Goal: Obtain resource: Download file/media

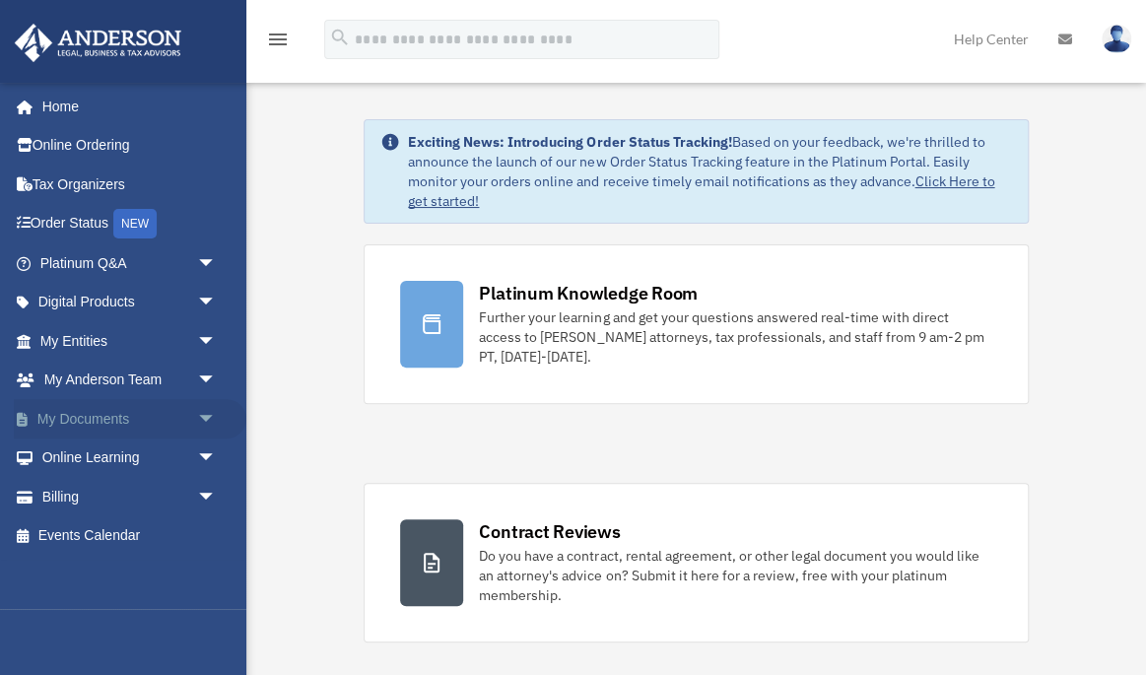
click at [49, 409] on link "My Documents arrow_drop_down" at bounding box center [130, 418] width 233 height 39
click at [207, 415] on span "arrow_drop_down" at bounding box center [216, 419] width 39 height 40
click at [207, 415] on span "arrow_drop_up" at bounding box center [216, 419] width 39 height 40
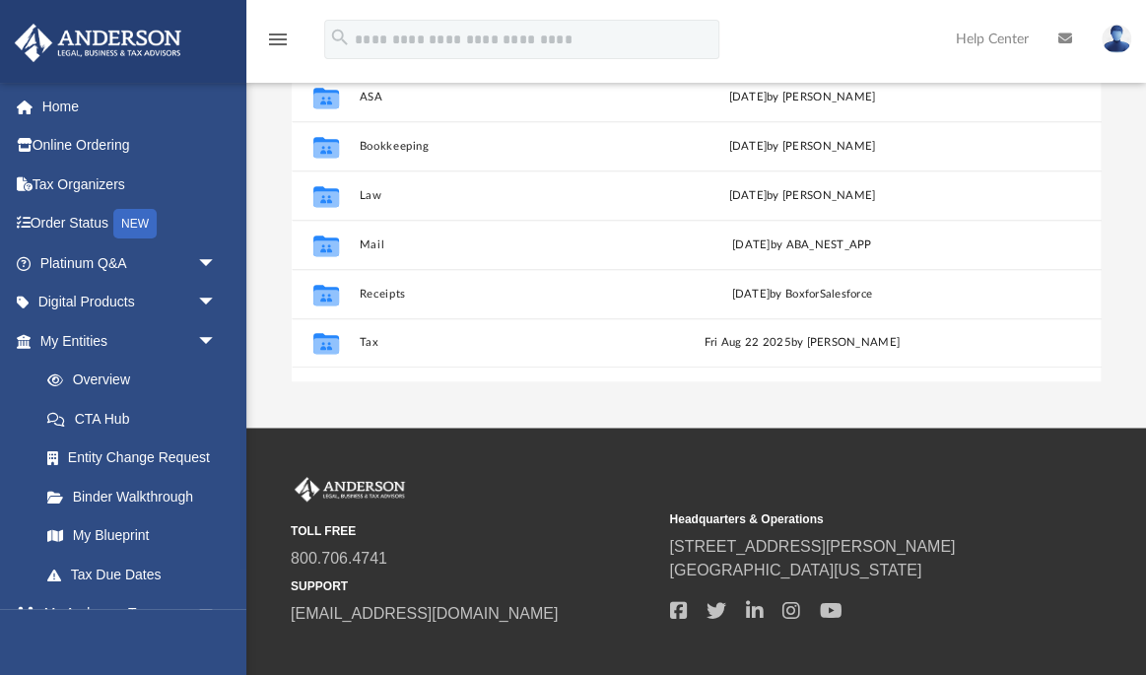
scroll to position [386, 0]
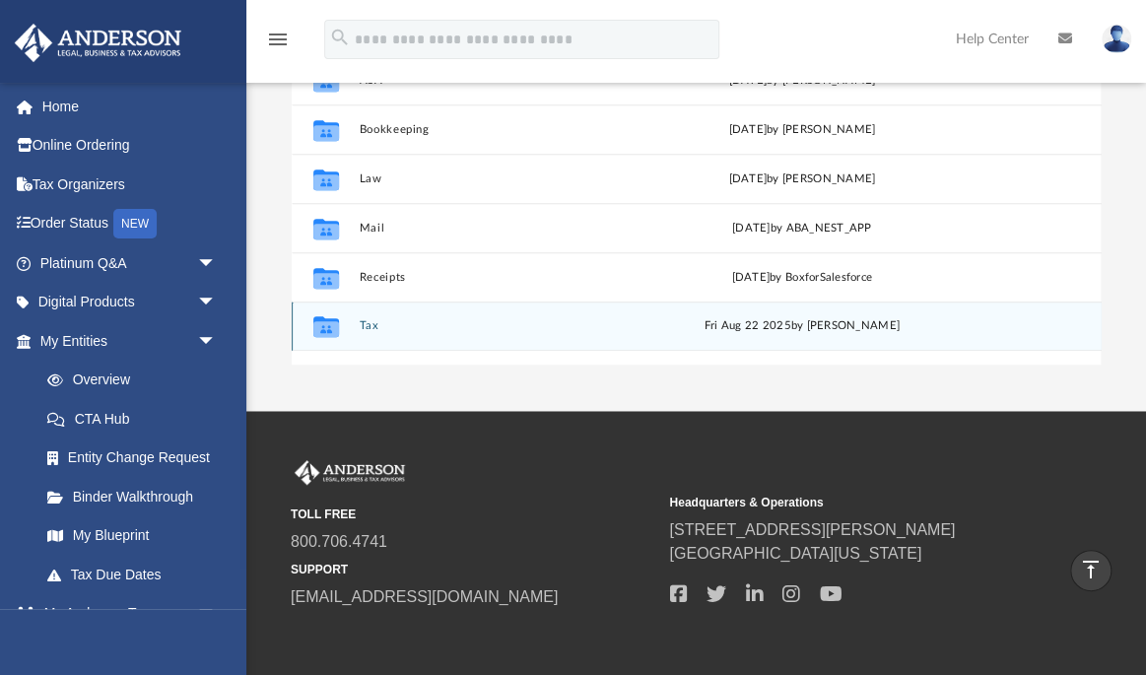
click at [374, 319] on button "Tax" at bounding box center [504, 325] width 290 height 13
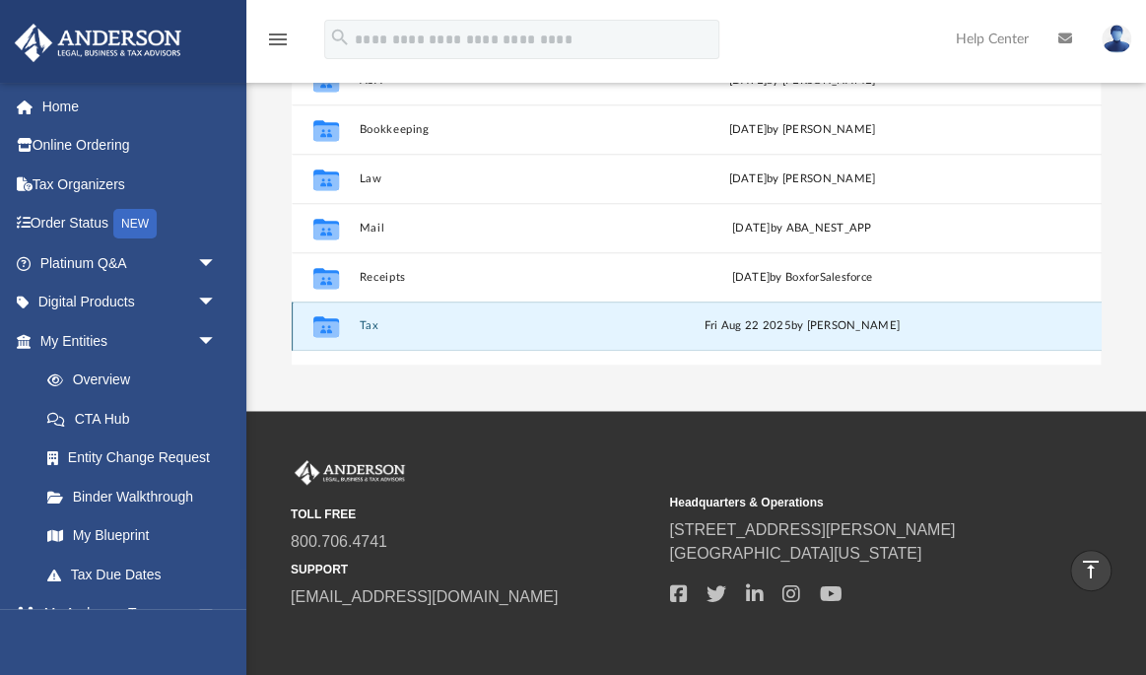
scroll to position [17, 0]
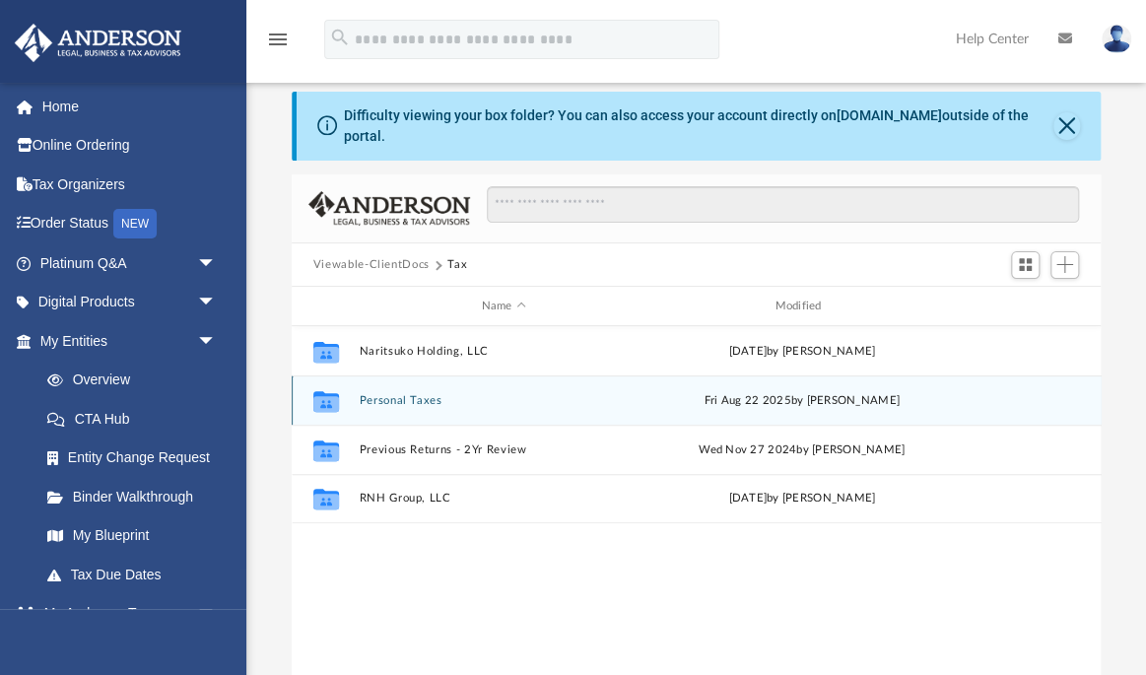
click at [432, 394] on button "Personal Taxes" at bounding box center [504, 400] width 290 height 13
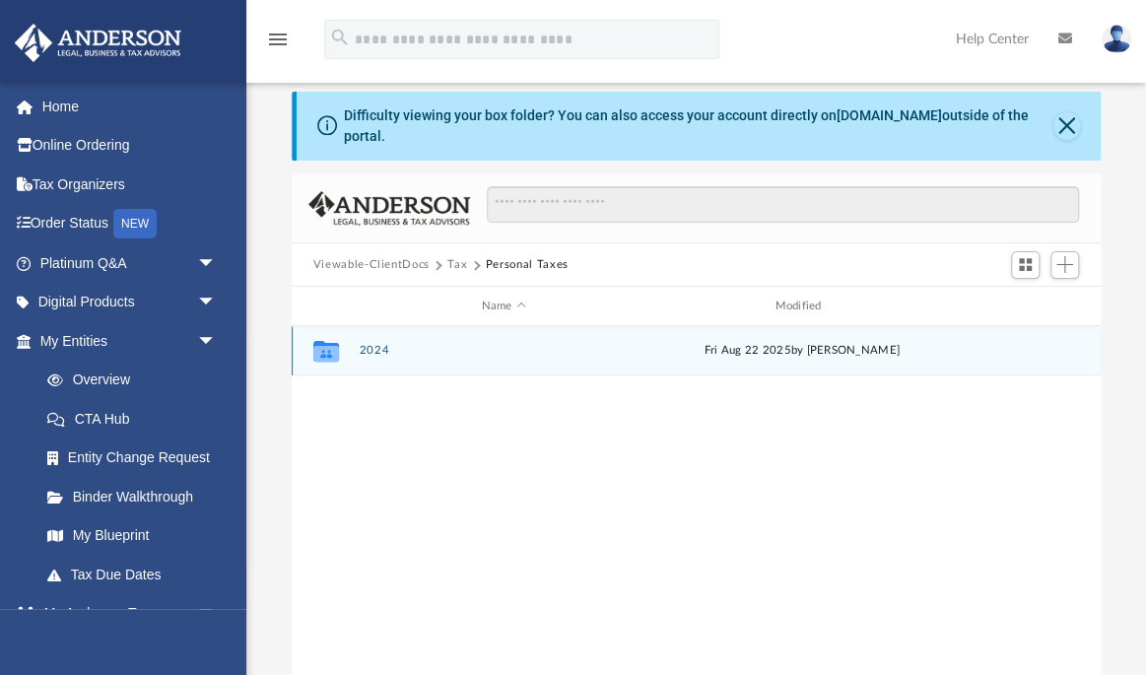
click at [387, 344] on button "2024" at bounding box center [504, 350] width 290 height 13
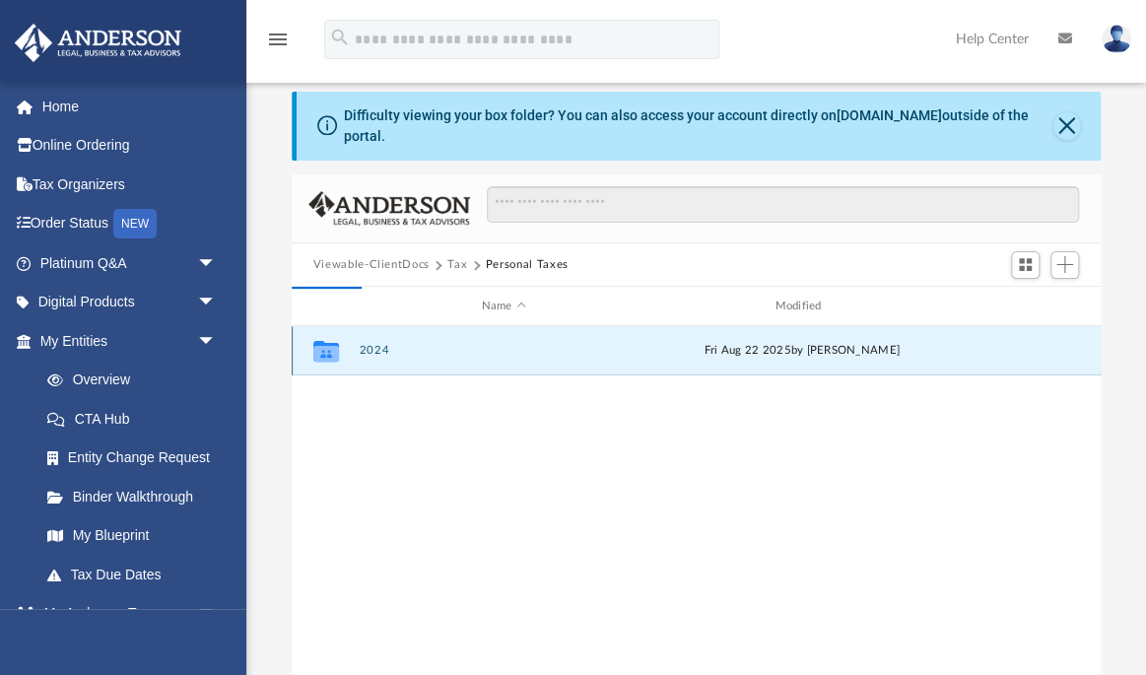
click at [380, 344] on button "2024" at bounding box center [504, 350] width 290 height 13
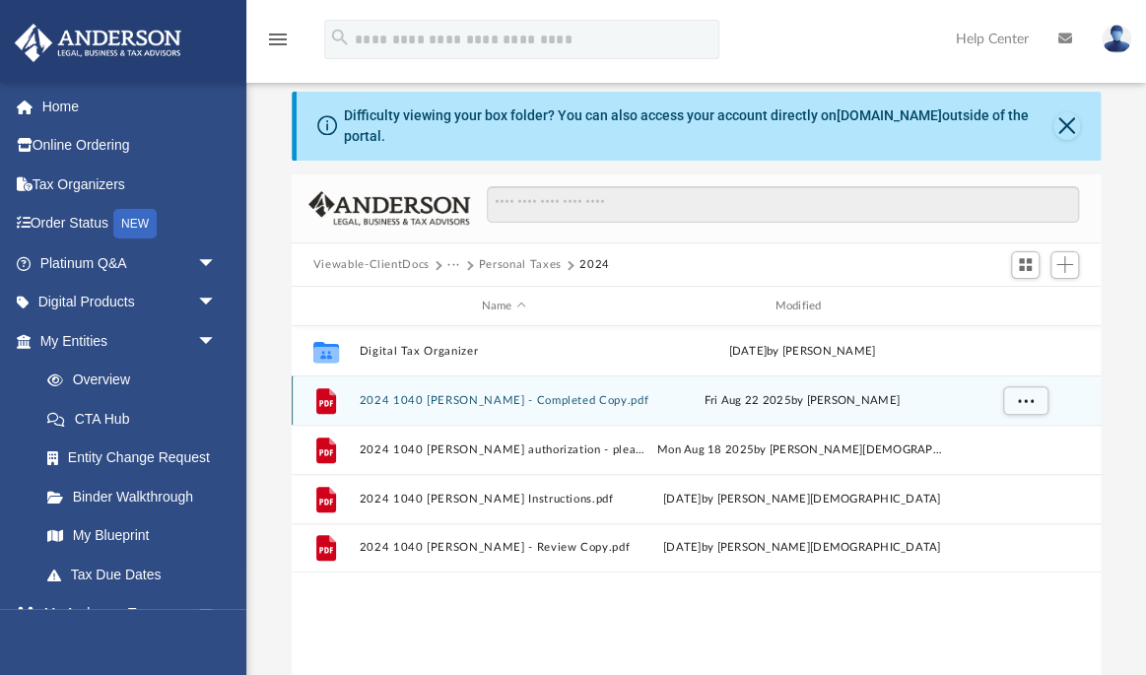
click at [506, 392] on div "File 2024 1040 [PERSON_NAME] - Completed Copy.pdf [DATE] by [PERSON_NAME]" at bounding box center [697, 399] width 810 height 49
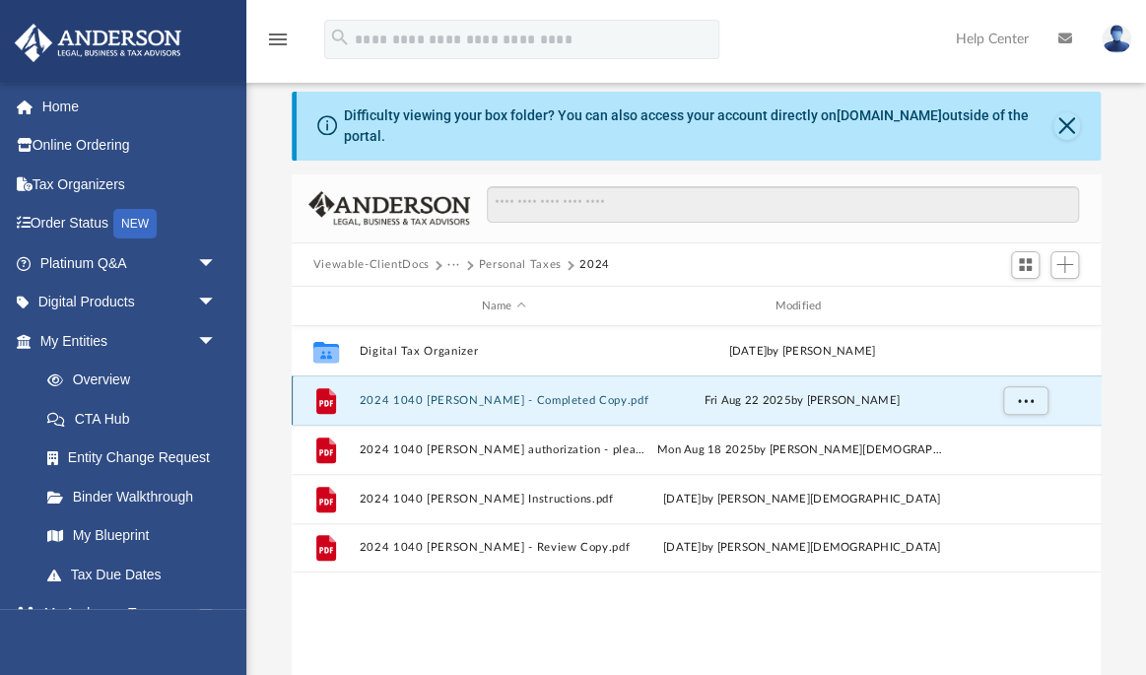
click at [506, 392] on div "File 2024 1040 [PERSON_NAME] - Completed Copy.pdf [DATE] by [PERSON_NAME]" at bounding box center [697, 399] width 810 height 49
click at [830, 392] on div "[DATE] by [PERSON_NAME]" at bounding box center [802, 401] width 290 height 18
click at [604, 394] on button "2024 1040 [PERSON_NAME] - Completed Copy.pdf" at bounding box center [504, 400] width 290 height 13
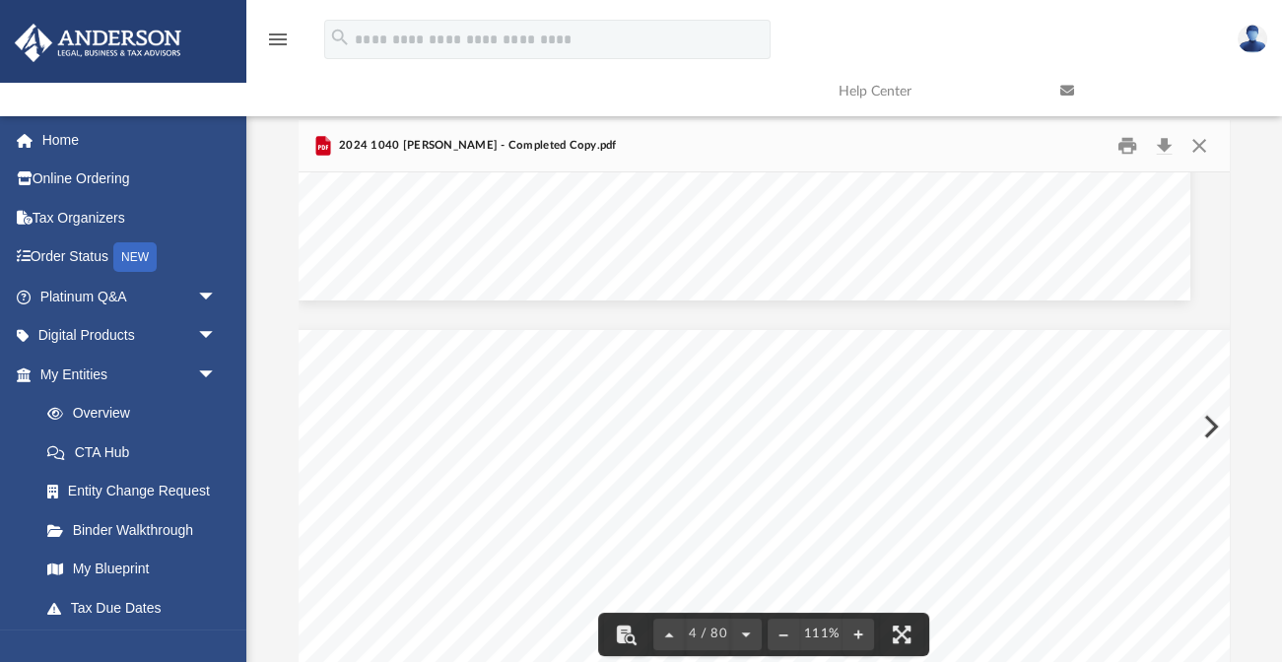
scroll to position [3401, 20]
